Goal: Transaction & Acquisition: Book appointment/travel/reservation

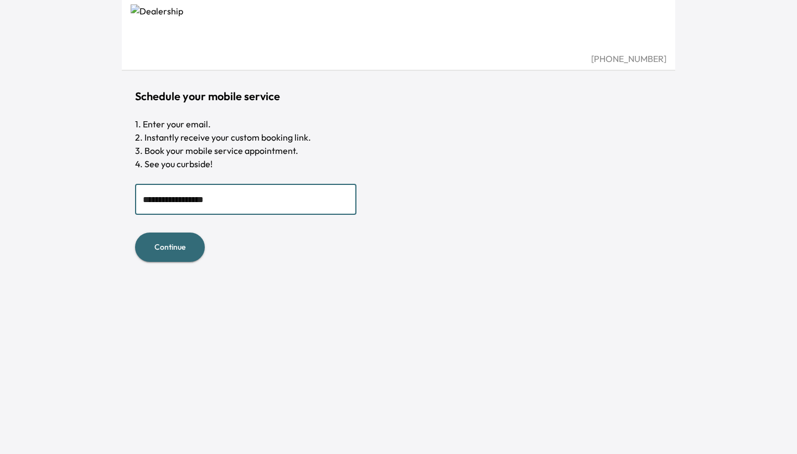
type input "**********"
click at [169, 245] on button "Continue" at bounding box center [170, 246] width 70 height 29
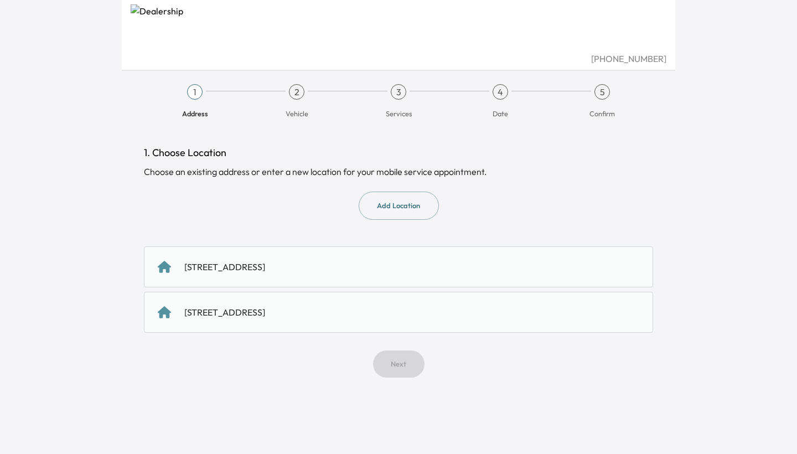
click at [413, 206] on button "Add Location" at bounding box center [399, 205] width 80 height 28
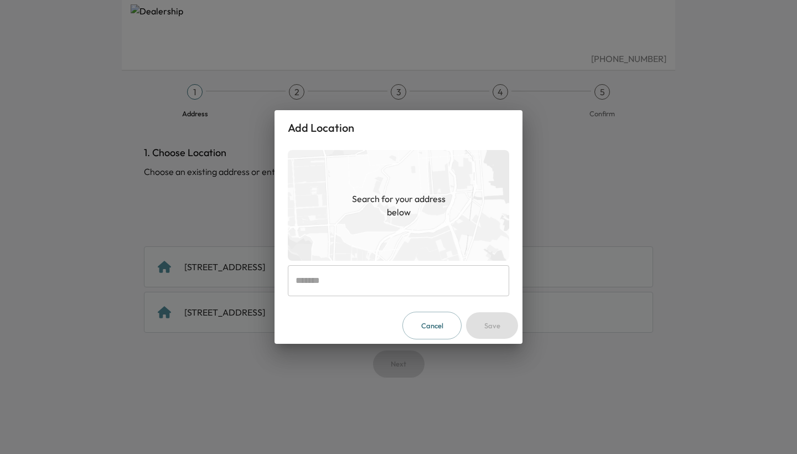
click at [367, 286] on input "text" at bounding box center [398, 280] width 221 height 31
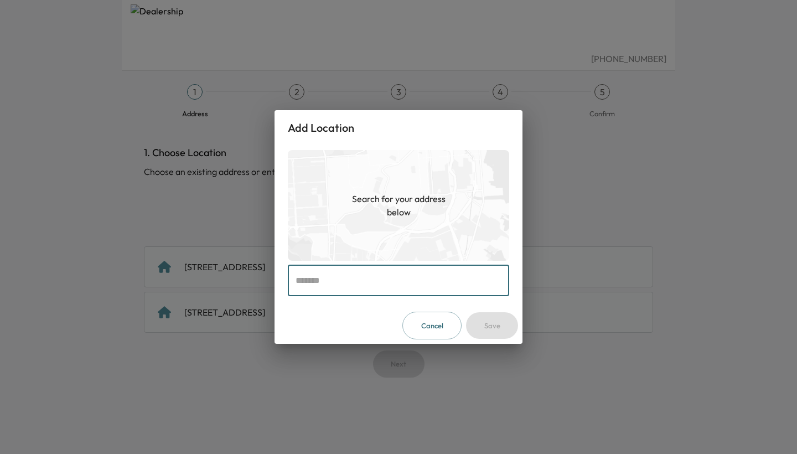
click at [446, 331] on button "Cancel" at bounding box center [431, 326] width 59 height 28
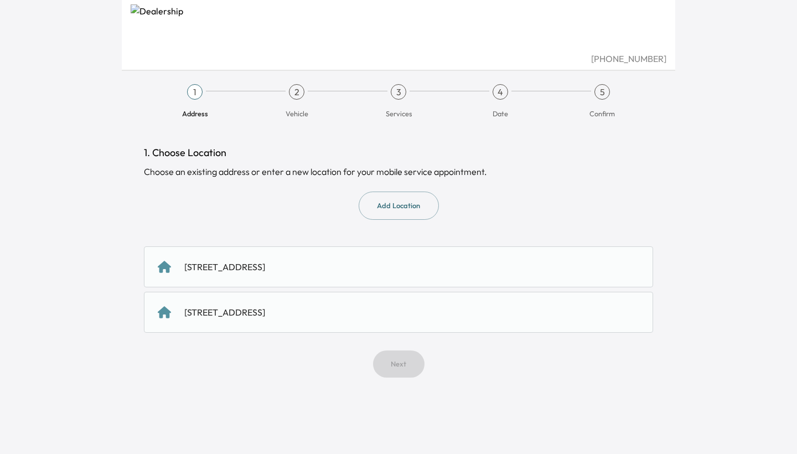
click at [344, 319] on div "50 Saratoga Avenue, Santa Clara, CA 95051, US" at bounding box center [398, 312] width 509 height 41
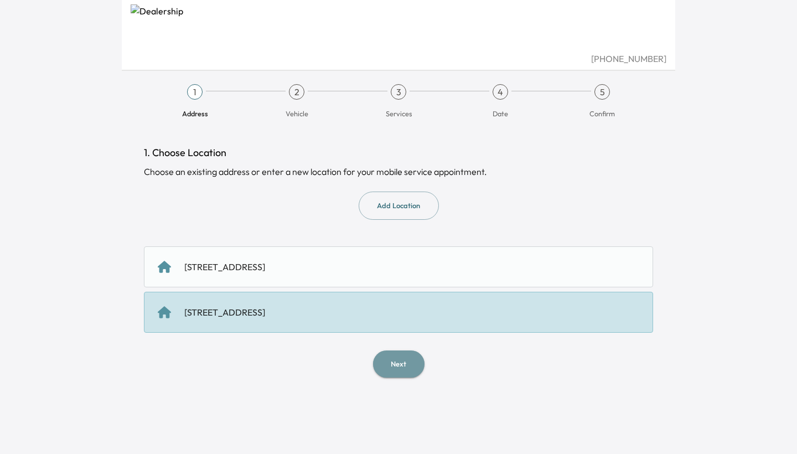
click at [394, 361] on button "Next" at bounding box center [398, 363] width 51 height 27
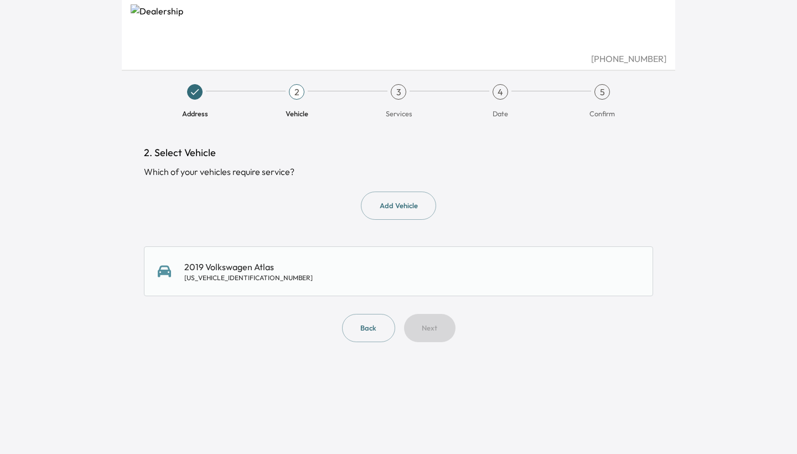
click at [287, 274] on div "2019 Volkswagen Atlas 1V2MR2CA1KC580902" at bounding box center [398, 271] width 481 height 22
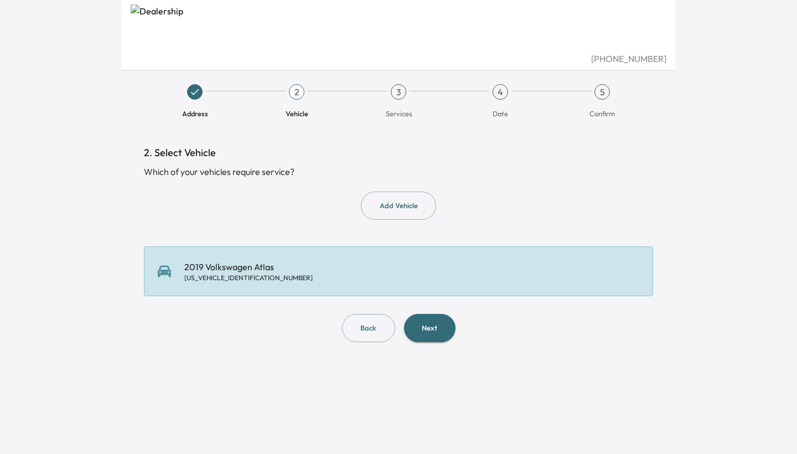
click at [431, 324] on button "Next" at bounding box center [429, 328] width 51 height 28
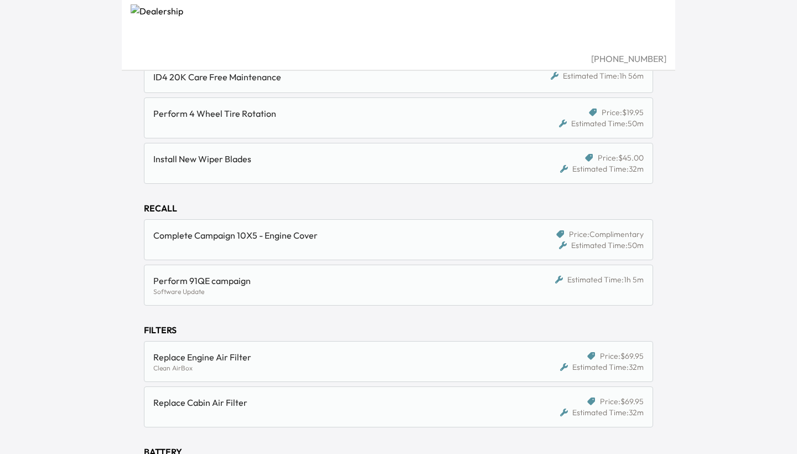
scroll to position [247, 0]
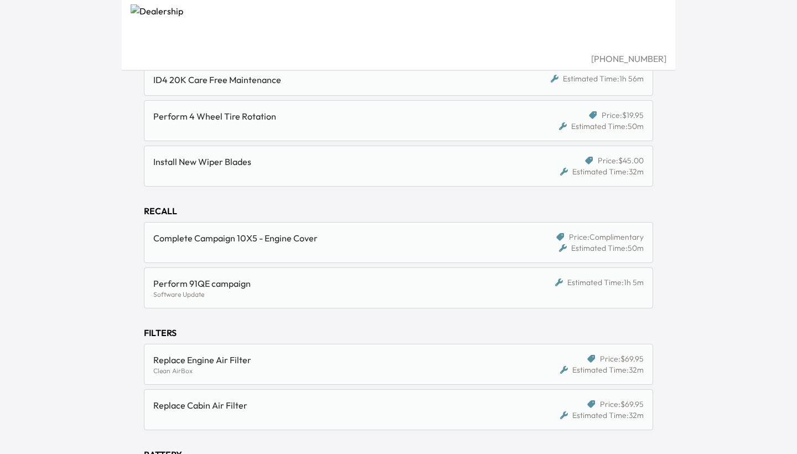
click at [443, 243] on div "Complete Campaign 10X5 - Engine Cover" at bounding box center [332, 237] width 359 height 13
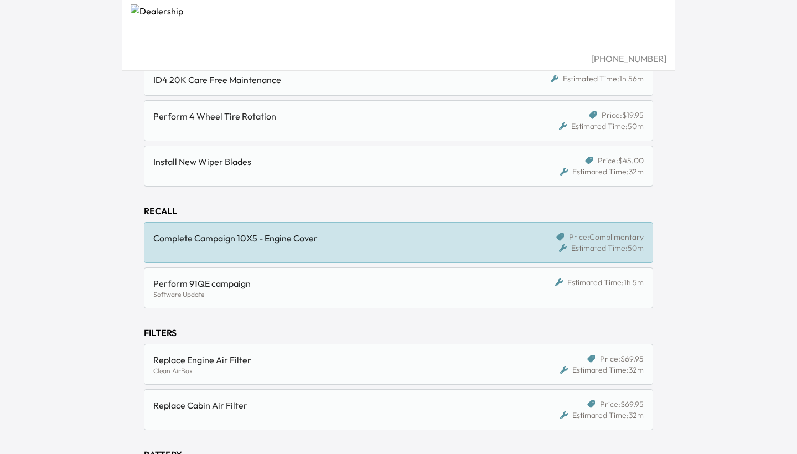
click at [418, 273] on div "Perform 91QE campaign Software Update Estimated Time: 1h 5m" at bounding box center [398, 287] width 509 height 41
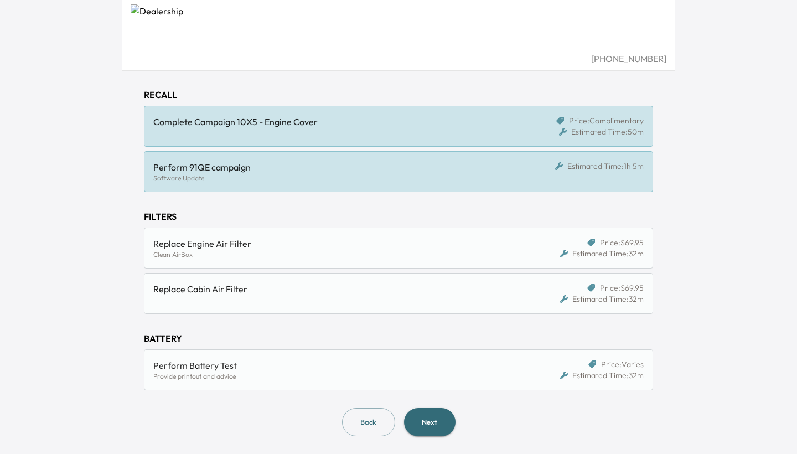
scroll to position [363, 0]
click at [430, 422] on button "Next" at bounding box center [429, 422] width 51 height 28
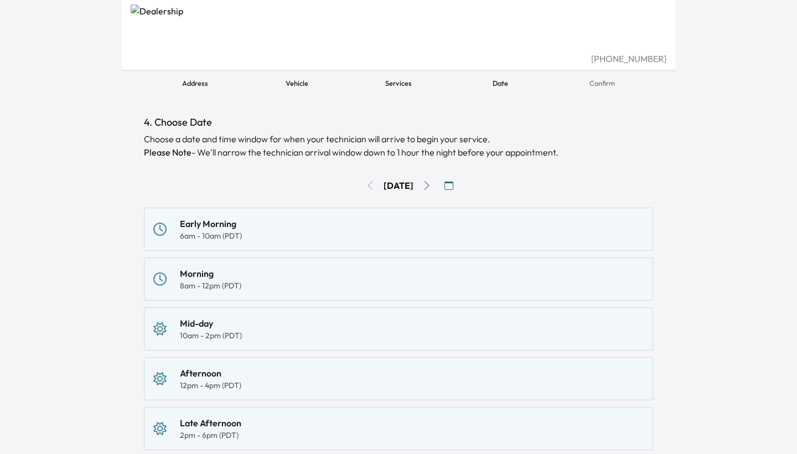
scroll to position [42, 0]
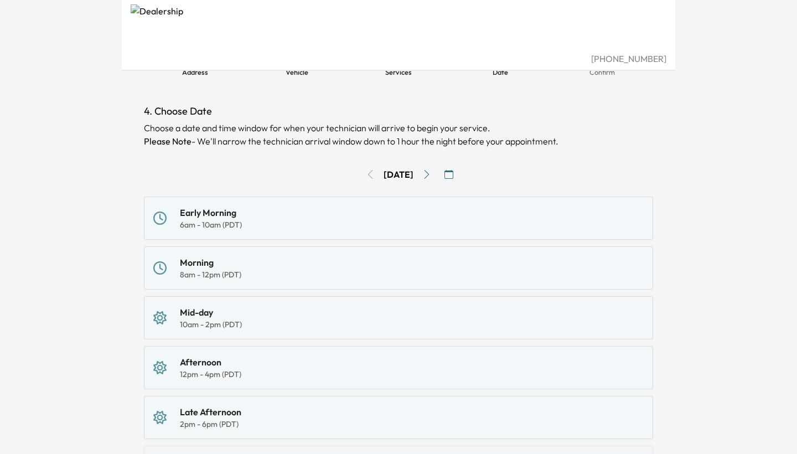
click at [305, 277] on div "Morning 8am - 12pm (PDT)" at bounding box center [398, 268] width 490 height 24
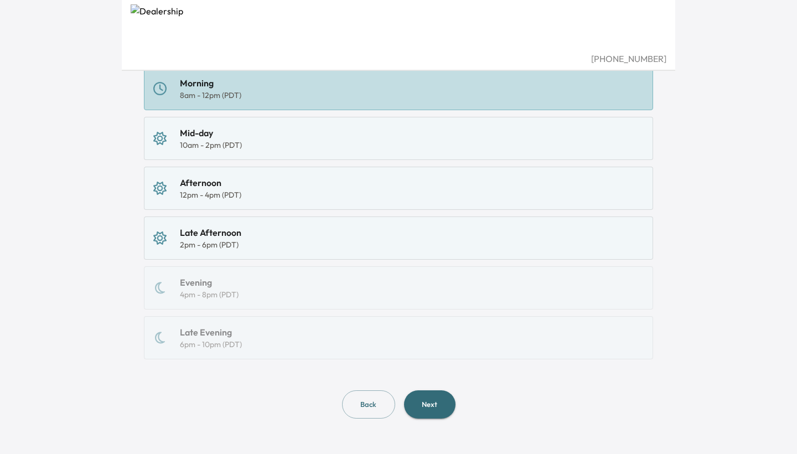
scroll to position [220, 0]
click at [423, 407] on button "Next" at bounding box center [429, 405] width 51 height 28
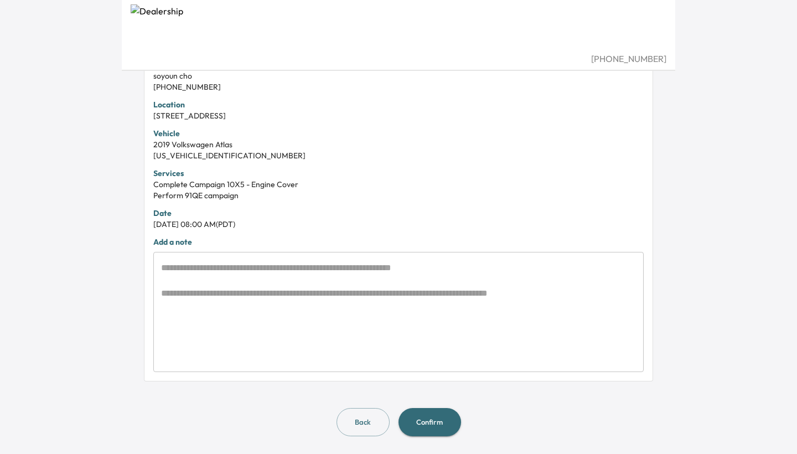
scroll to position [258, 0]
click at [355, 427] on button "Back" at bounding box center [362, 422] width 53 height 28
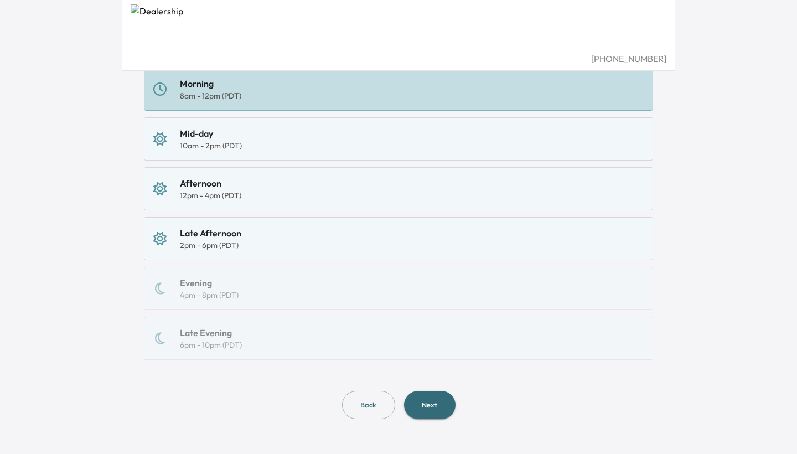
click at [221, 143] on div "10am - 2pm (PDT)" at bounding box center [211, 145] width 62 height 11
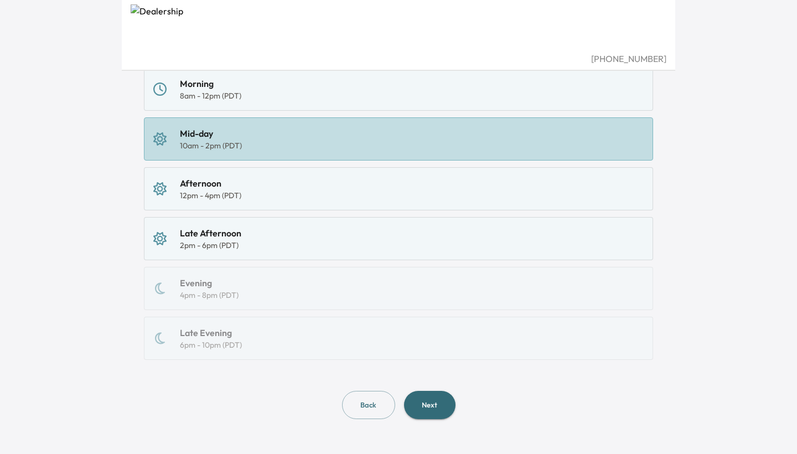
click at [324, 93] on div "Morning 8am - 12pm (PDT)" at bounding box center [398, 89] width 490 height 24
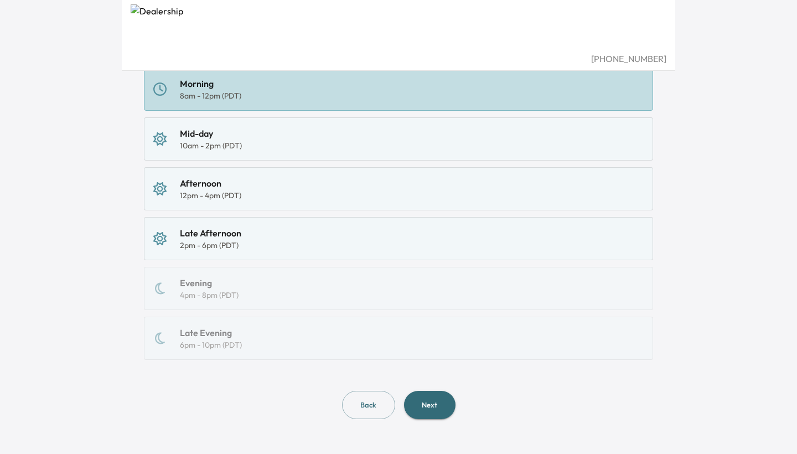
click at [422, 404] on button "Next" at bounding box center [429, 405] width 51 height 28
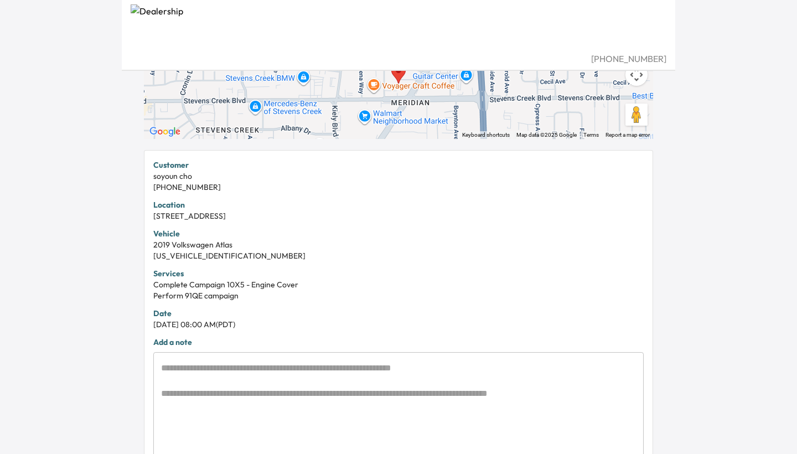
scroll to position [237, 0]
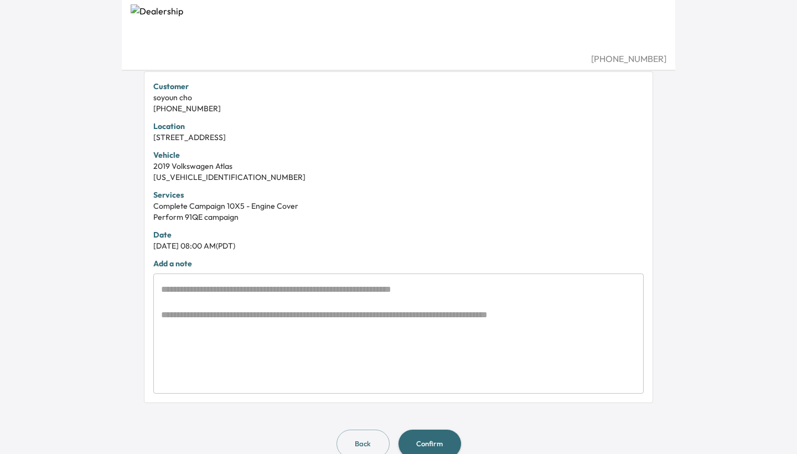
click at [442, 433] on button "Confirm" at bounding box center [429, 443] width 63 height 28
